Goal: Task Accomplishment & Management: Manage account settings

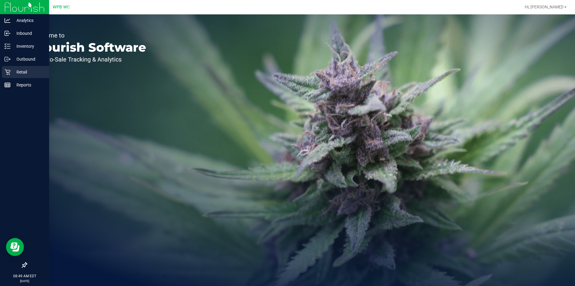
click at [17, 67] on div "Retail" at bounding box center [25, 72] width 47 height 12
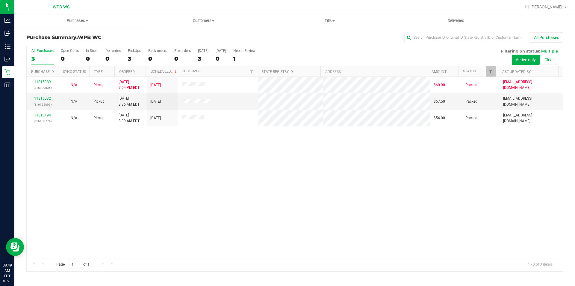
click at [282, 192] on div "11815389 (316109635) N/A Pickup 8/19/2025 7:04 PM EDT 8/20/2025 $60.00 Packed s…" at bounding box center [295, 167] width 536 height 180
click at [164, 174] on div "11815389 (316109635) N/A Pickup 8/19/2025 7:04 PM EDT 8/20/2025 $60.00 Packed s…" at bounding box center [295, 167] width 536 height 180
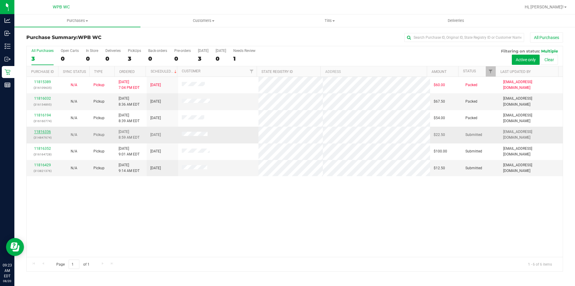
click at [40, 132] on link "11816336" at bounding box center [42, 131] width 17 height 4
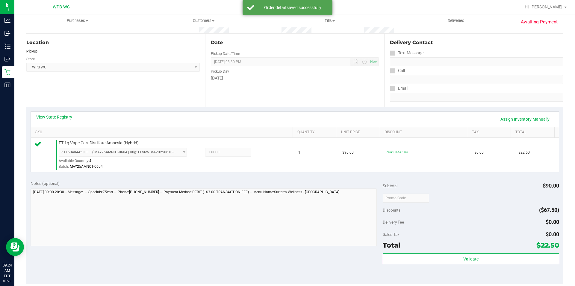
scroll to position [180, 0]
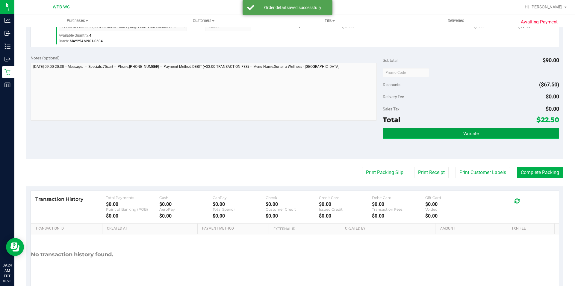
click at [458, 130] on button "Validate" at bounding box center [471, 133] width 176 height 11
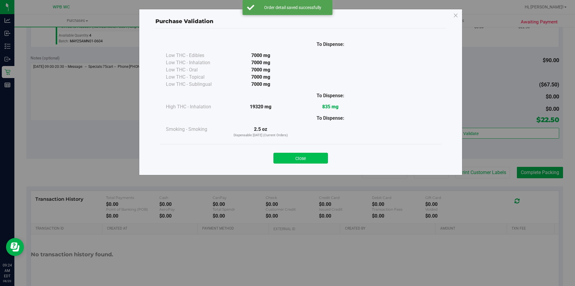
click at [320, 158] on button "Close" at bounding box center [301, 157] width 55 height 11
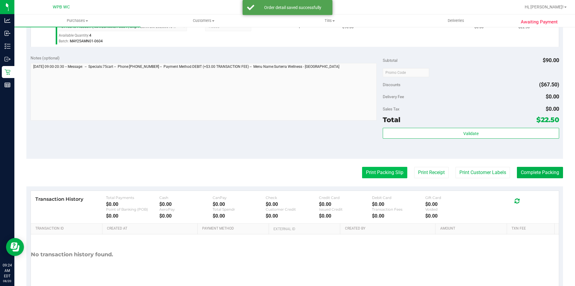
click at [377, 167] on button "Print Packing Slip" at bounding box center [384, 172] width 45 height 11
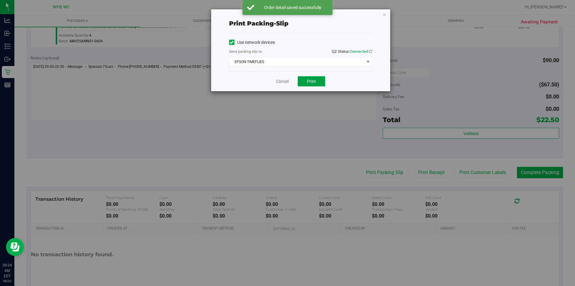
click at [315, 81] on span "Print" at bounding box center [311, 81] width 9 height 5
click at [277, 80] on link "Cancel" at bounding box center [282, 81] width 13 height 6
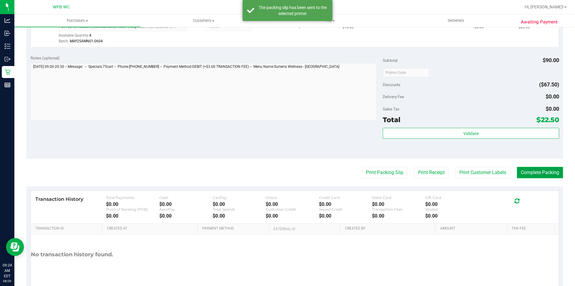
click at [531, 173] on button "Complete Packing" at bounding box center [540, 172] width 46 height 11
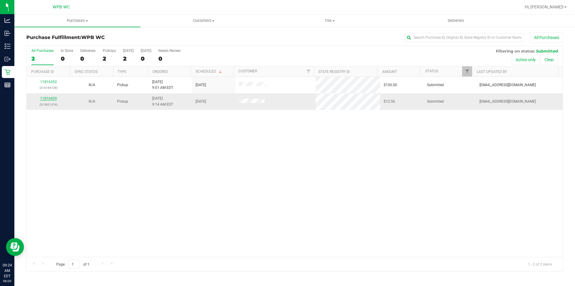
click at [55, 96] on link "11816429" at bounding box center [48, 98] width 17 height 4
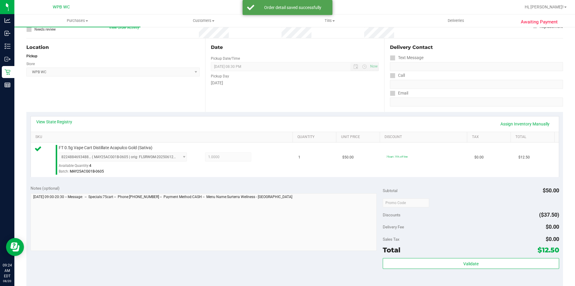
scroll to position [204, 0]
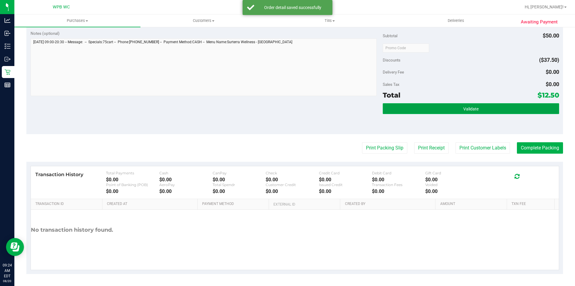
click at [412, 109] on button "Validate" at bounding box center [471, 108] width 176 height 11
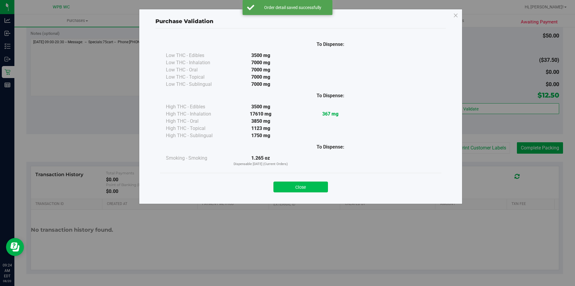
click at [306, 183] on button "Close" at bounding box center [301, 186] width 55 height 11
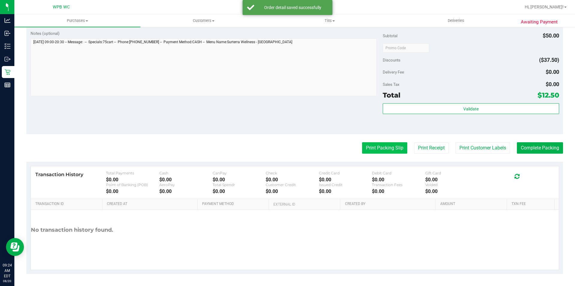
click at [369, 151] on button "Print Packing Slip" at bounding box center [384, 147] width 45 height 11
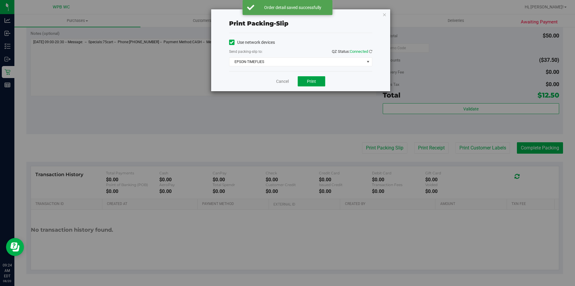
click at [315, 84] on button "Print" at bounding box center [312, 81] width 28 height 10
click at [285, 81] on link "Cancel" at bounding box center [282, 81] width 13 height 6
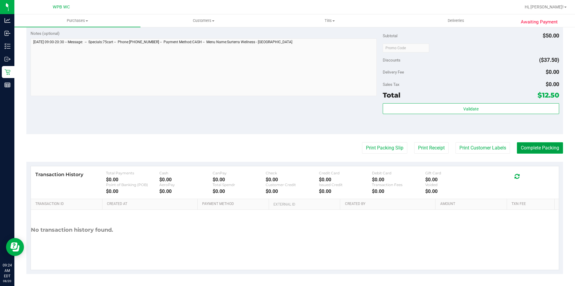
click at [537, 147] on button "Complete Packing" at bounding box center [540, 147] width 46 height 11
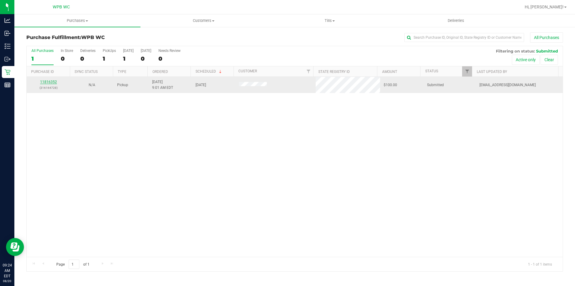
click at [55, 81] on link "11816352" at bounding box center [48, 82] width 17 height 4
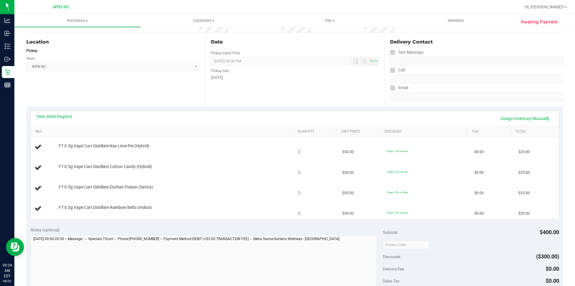
scroll to position [60, 0]
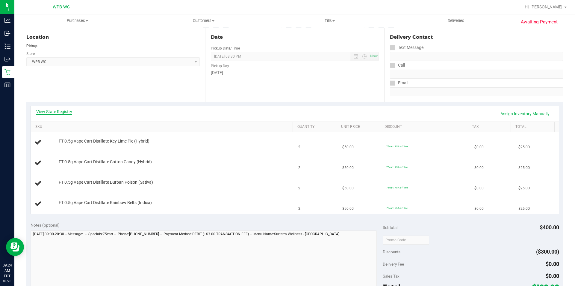
click at [57, 113] on link "View State Registry" at bounding box center [54, 111] width 36 height 6
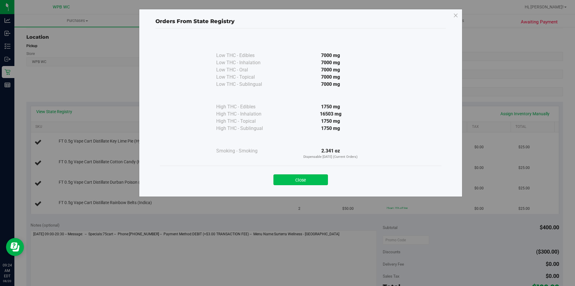
click at [305, 182] on button "Close" at bounding box center [301, 179] width 55 height 11
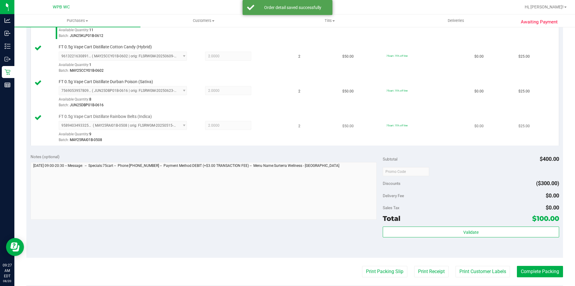
scroll to position [210, 0]
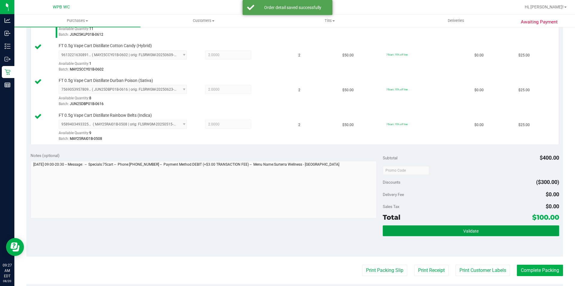
click at [478, 230] on button "Validate" at bounding box center [471, 230] width 176 height 11
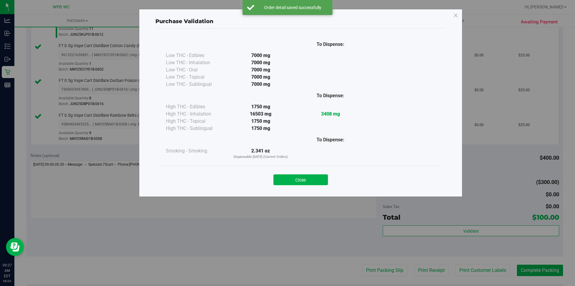
click at [308, 179] on button "Close" at bounding box center [301, 179] width 55 height 11
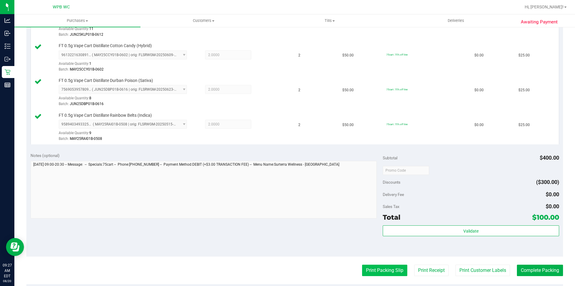
click at [370, 271] on button "Print Packing Slip" at bounding box center [384, 269] width 45 height 11
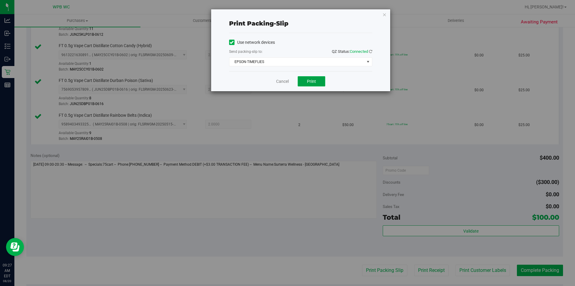
click at [313, 84] on button "Print" at bounding box center [312, 81] width 28 height 10
click at [280, 84] on link "Cancel" at bounding box center [282, 81] width 13 height 6
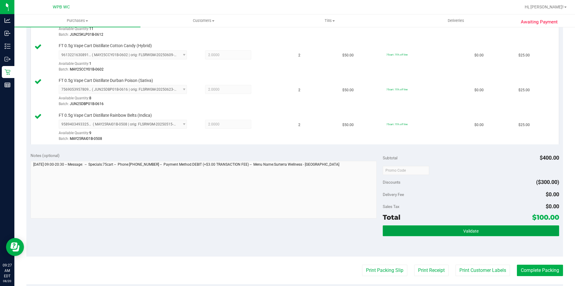
click at [431, 235] on button "Validate" at bounding box center [471, 230] width 176 height 11
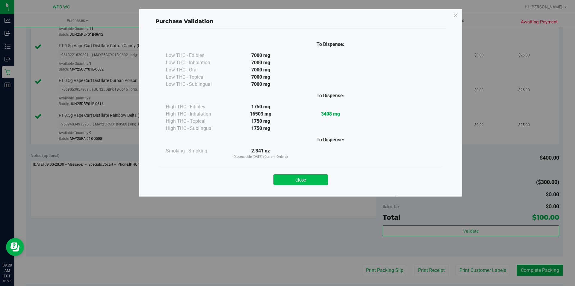
click at [309, 182] on button "Close" at bounding box center [301, 179] width 55 height 11
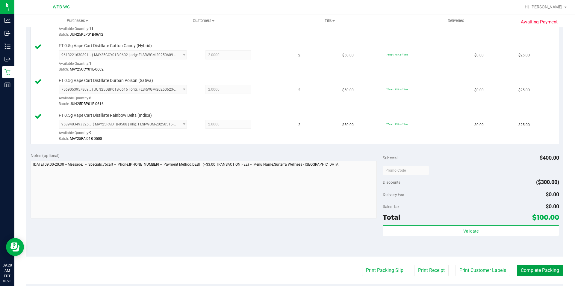
click at [534, 273] on button "Complete Packing" at bounding box center [540, 269] width 46 height 11
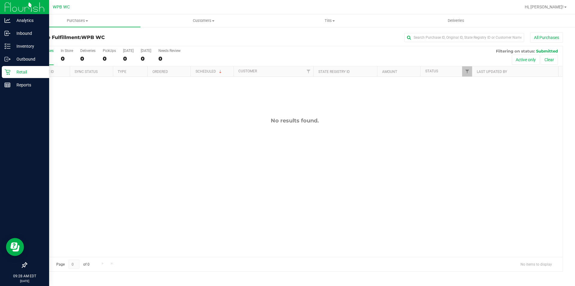
click at [13, 76] on div "Retail" at bounding box center [25, 72] width 47 height 12
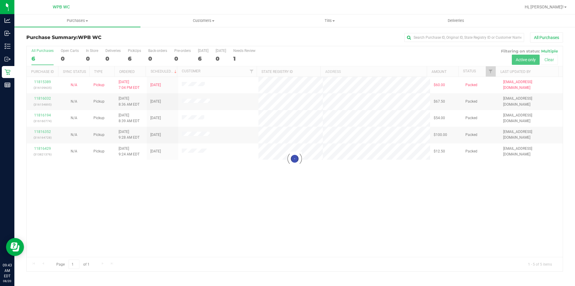
click at [275, 208] on div at bounding box center [295, 158] width 536 height 225
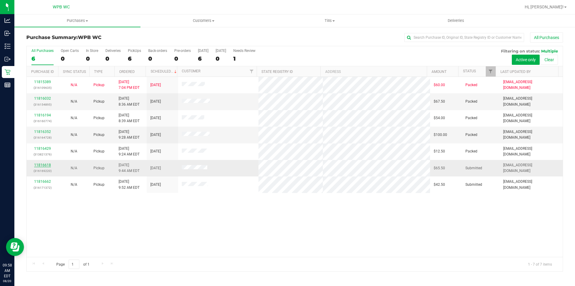
click at [42, 165] on link "11816618" at bounding box center [42, 165] width 17 height 4
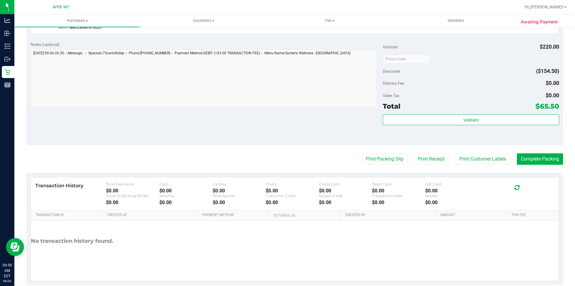
scroll to position [300, 0]
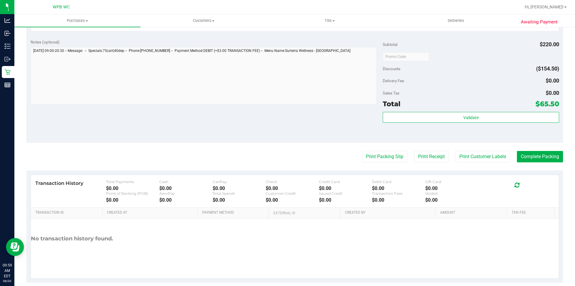
click at [419, 110] on div "Subtotal $220.00 Discounts ($154.50) Delivery Fee $0.00 Sales Tax $0.00 Total $…" at bounding box center [471, 89] width 176 height 100
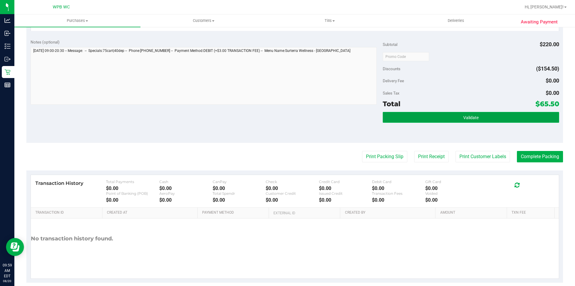
click at [421, 112] on button "Validate" at bounding box center [471, 117] width 176 height 11
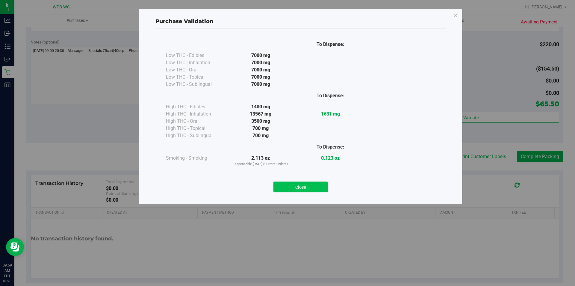
click at [327, 185] on button "Close" at bounding box center [301, 186] width 55 height 11
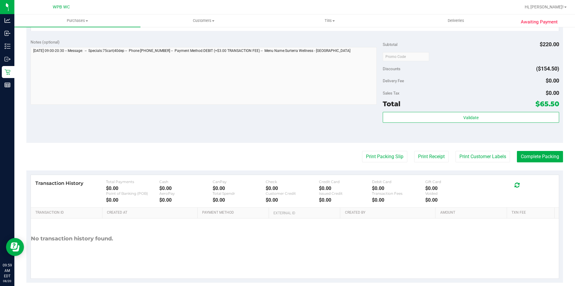
click at [402, 153] on div "Print Packing Slip Print Receipt Print Customer Labels Complete Packing" at bounding box center [294, 156] width 537 height 11
click at [395, 157] on button "Print Packing Slip" at bounding box center [384, 156] width 45 height 11
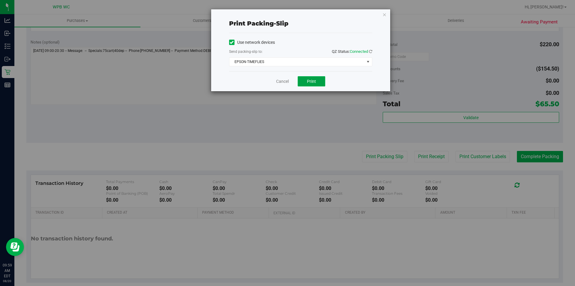
click at [307, 79] on span "Print" at bounding box center [311, 81] width 9 height 5
click at [284, 81] on link "Cancel" at bounding box center [282, 81] width 13 height 6
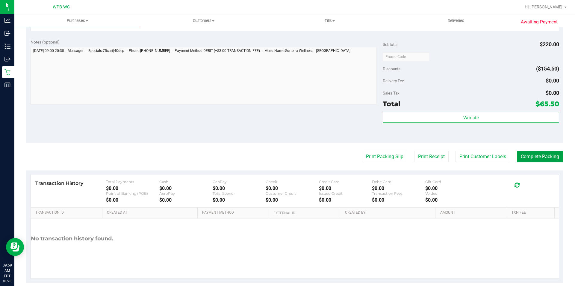
click at [536, 159] on button "Complete Packing" at bounding box center [540, 156] width 46 height 11
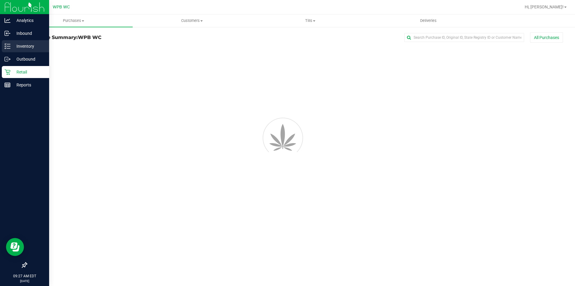
click at [25, 46] on p "Inventory" at bounding box center [28, 46] width 36 height 7
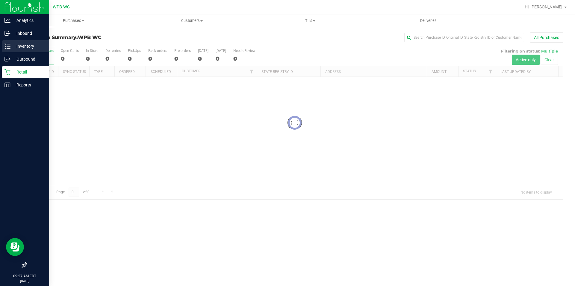
click at [25, 46] on p "Inventory" at bounding box center [28, 46] width 36 height 7
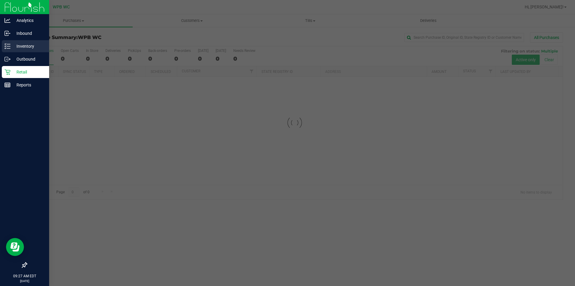
click at [25, 46] on p "Inventory" at bounding box center [28, 46] width 36 height 7
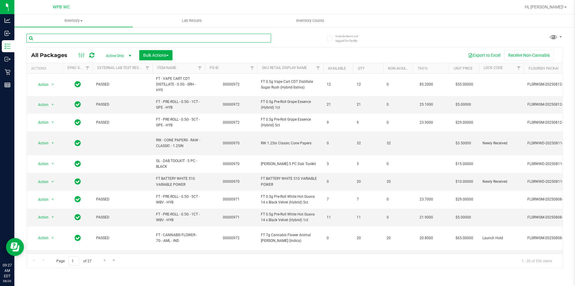
click at [70, 39] on input "text" at bounding box center [148, 38] width 245 height 9
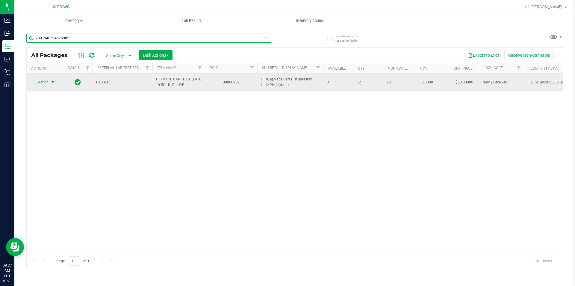
type input "2801940564675982"
click at [50, 82] on span "select" at bounding box center [52, 82] width 7 height 8
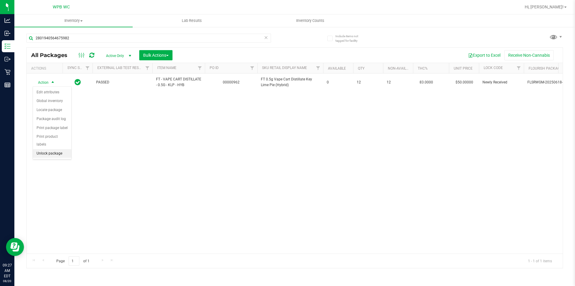
click at [53, 149] on li "Unlock package" at bounding box center [52, 153] width 38 height 9
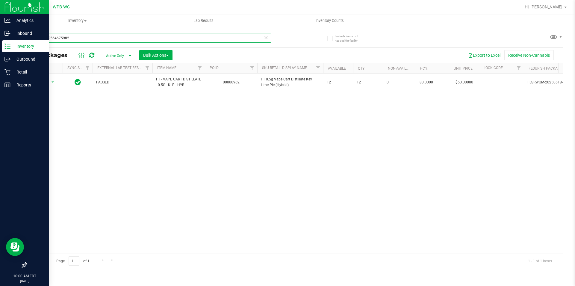
drag, startPoint x: 93, startPoint y: 34, endPoint x: 0, endPoint y: 47, distance: 94.1
click at [0, 47] on div "Analytics Inbound Inventory Outbound Retail Reports 10:00 AM EDT 08/20/2025 08/…" at bounding box center [287, 143] width 575 height 286
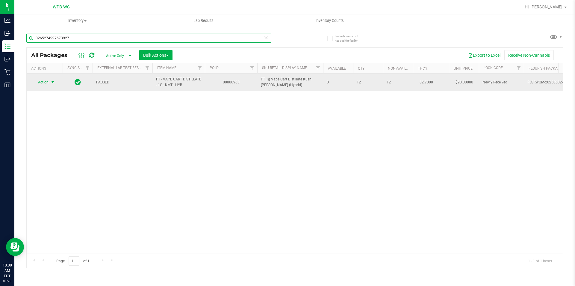
type input "0265274997673927"
click at [46, 83] on span "Action" at bounding box center [41, 82] width 16 height 8
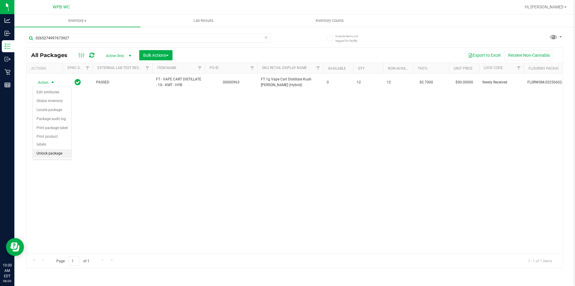
click at [54, 149] on li "Unlock package" at bounding box center [52, 153] width 38 height 9
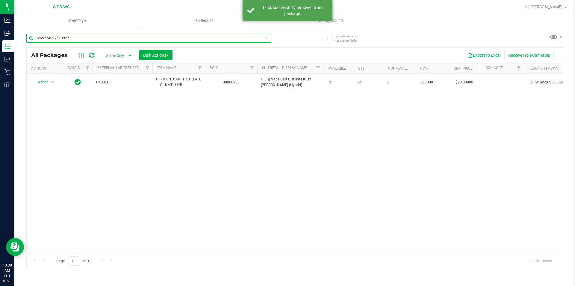
drag, startPoint x: 77, startPoint y: 40, endPoint x: 0, endPoint y: -5, distance: 89.4
click at [0, 0] on html "Analytics Inbound Inventory Outbound Retail Reports 10:00 AM EDT 08/20/2025 08/…" at bounding box center [287, 143] width 575 height 286
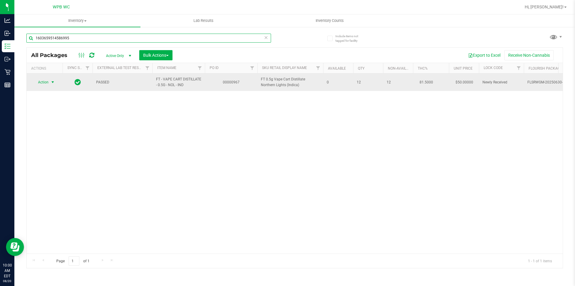
type input "1603659514586995"
click at [44, 82] on span "Action" at bounding box center [41, 82] width 16 height 8
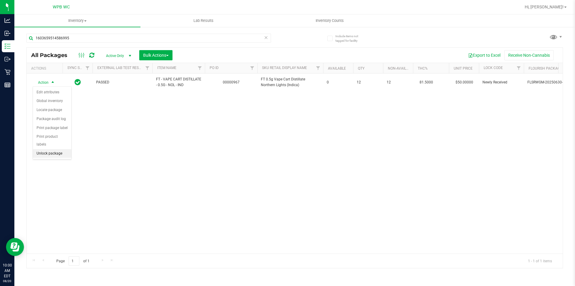
click at [57, 149] on li "Unlock package" at bounding box center [52, 153] width 38 height 9
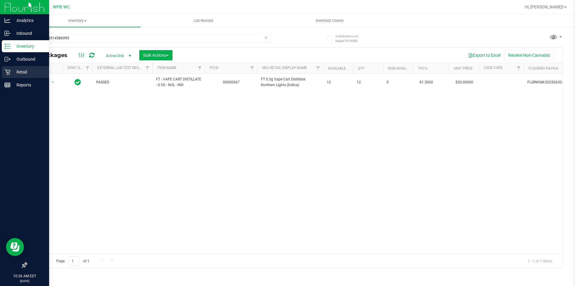
click at [25, 70] on p "Retail" at bounding box center [28, 71] width 36 height 7
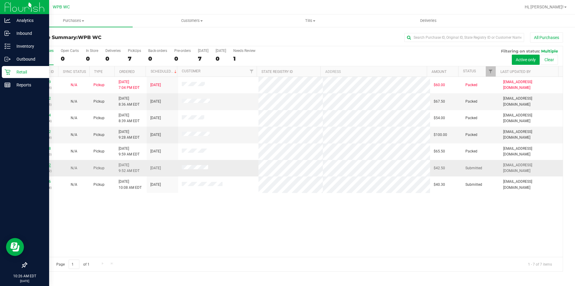
click at [48, 166] on link "11816662" at bounding box center [42, 165] width 17 height 4
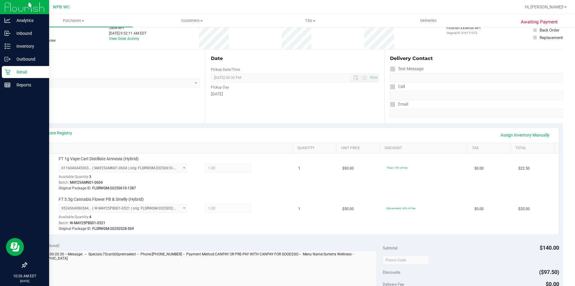
scroll to position [180, 0]
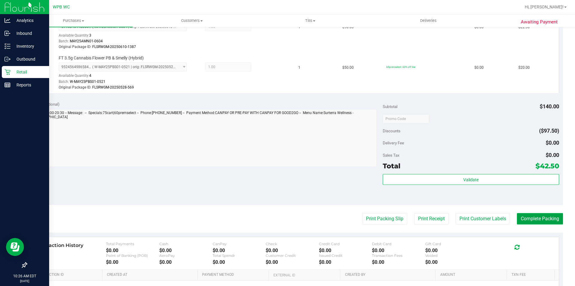
click at [535, 220] on button "Complete Packing" at bounding box center [540, 218] width 46 height 11
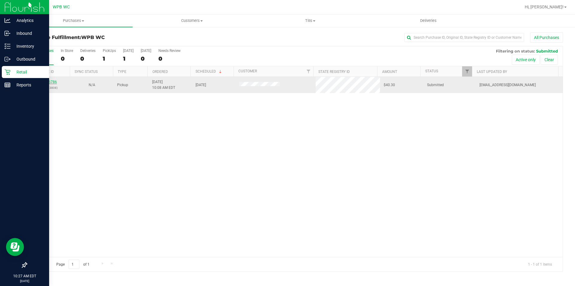
click at [46, 83] on link "11816786" at bounding box center [48, 82] width 17 height 4
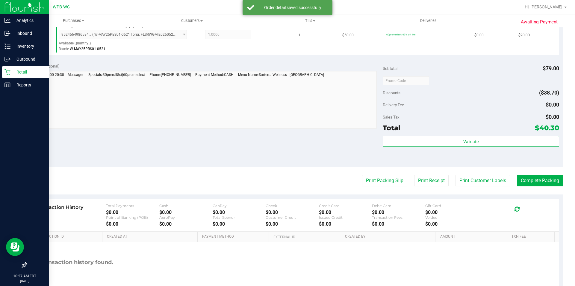
scroll to position [210, 0]
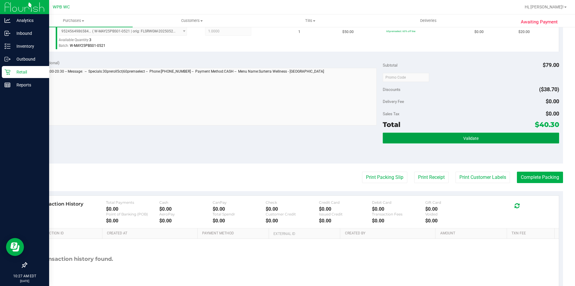
click at [407, 136] on button "Validate" at bounding box center [471, 137] width 176 height 11
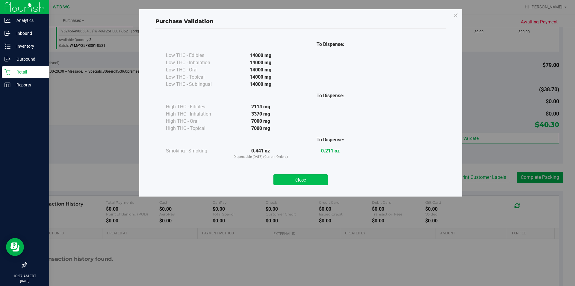
click at [298, 180] on button "Close" at bounding box center [301, 179] width 55 height 11
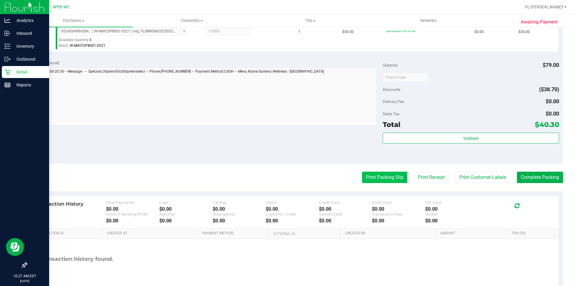
click at [387, 173] on button "Print Packing Slip" at bounding box center [384, 176] width 45 height 11
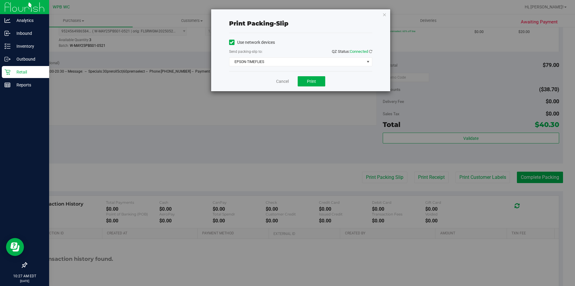
drag, startPoint x: 304, startPoint y: 74, endPoint x: 308, endPoint y: 80, distance: 7.1
click at [304, 75] on div "Cancel Print" at bounding box center [300, 81] width 143 height 20
click at [311, 82] on span "Print" at bounding box center [311, 81] width 9 height 5
click at [283, 80] on link "Cancel" at bounding box center [282, 81] width 13 height 6
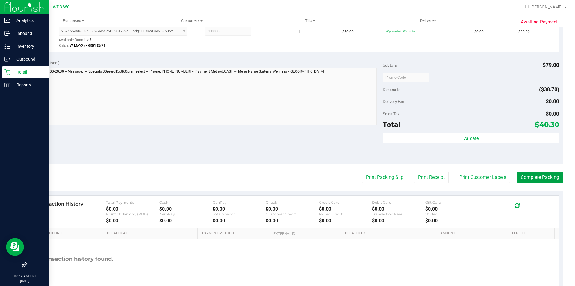
click at [545, 174] on button "Complete Packing" at bounding box center [540, 176] width 46 height 11
